Goal: Task Accomplishment & Management: Manage account settings

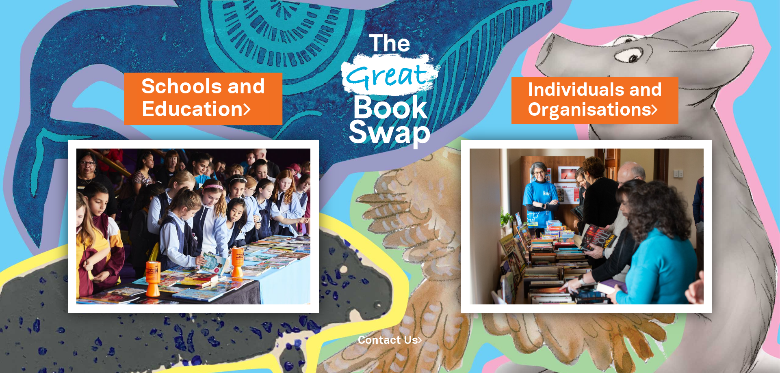
click at [223, 104] on link "Schools and Education" at bounding box center [203, 98] width 124 height 51
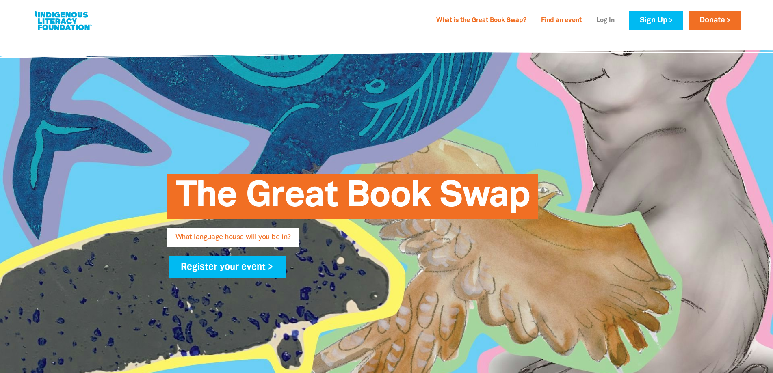
type input "[EMAIL_ADDRESS][DOMAIN_NAME]"
click at [604, 18] on link "Log In" at bounding box center [605, 20] width 28 height 13
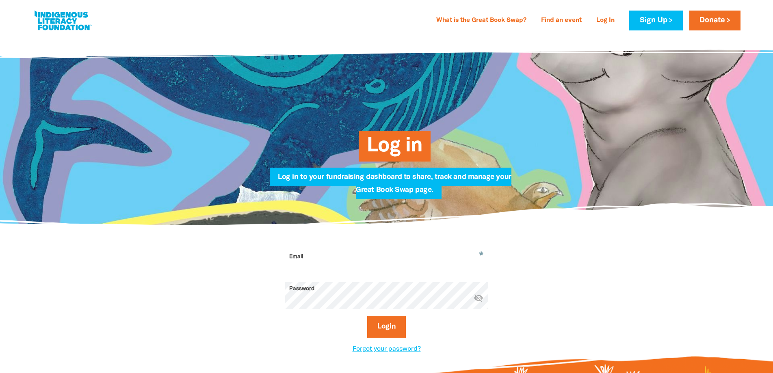
type input "[EMAIL_ADDRESS][DOMAIN_NAME]"
click at [381, 328] on button "Login" at bounding box center [386, 327] width 39 height 22
click at [383, 327] on button "Login" at bounding box center [386, 327] width 39 height 22
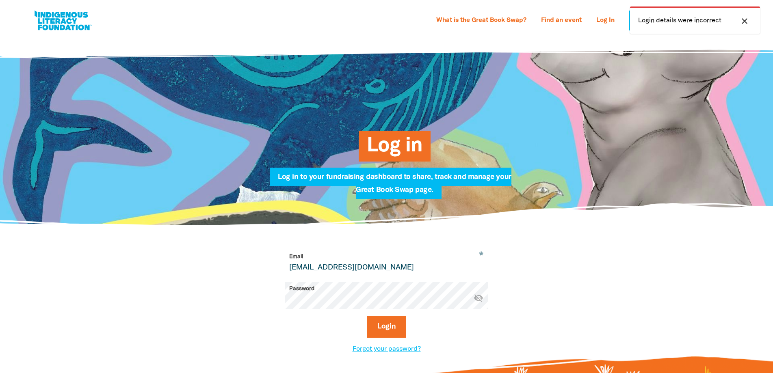
click at [480, 299] on icon "visibility_off" at bounding box center [479, 298] width 10 height 10
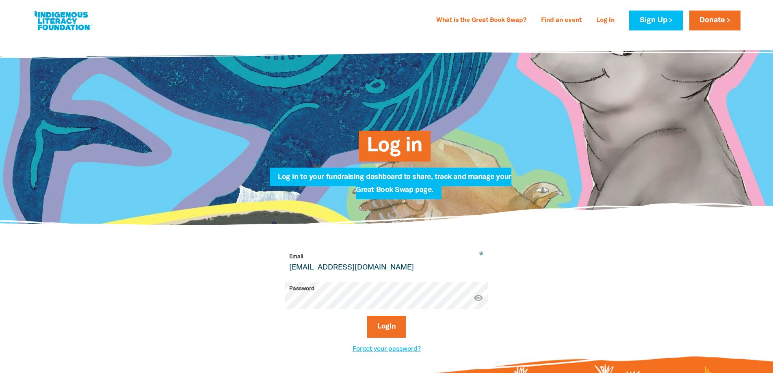
click at [367, 316] on button "Login" at bounding box center [386, 327] width 39 height 22
